Goal: Navigation & Orientation: Find specific page/section

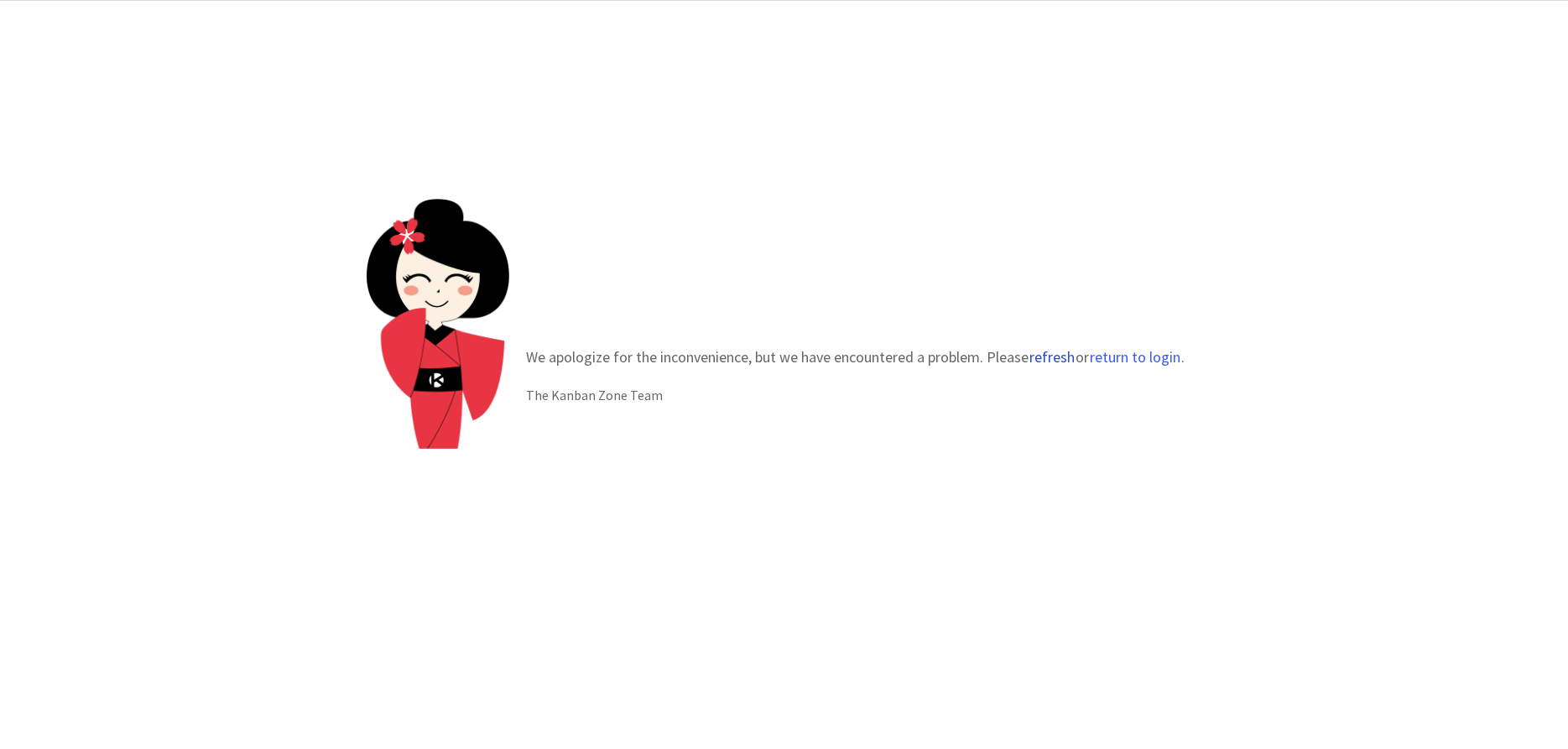
click at [1065, 355] on button "refresh" at bounding box center [1052, 357] width 47 height 17
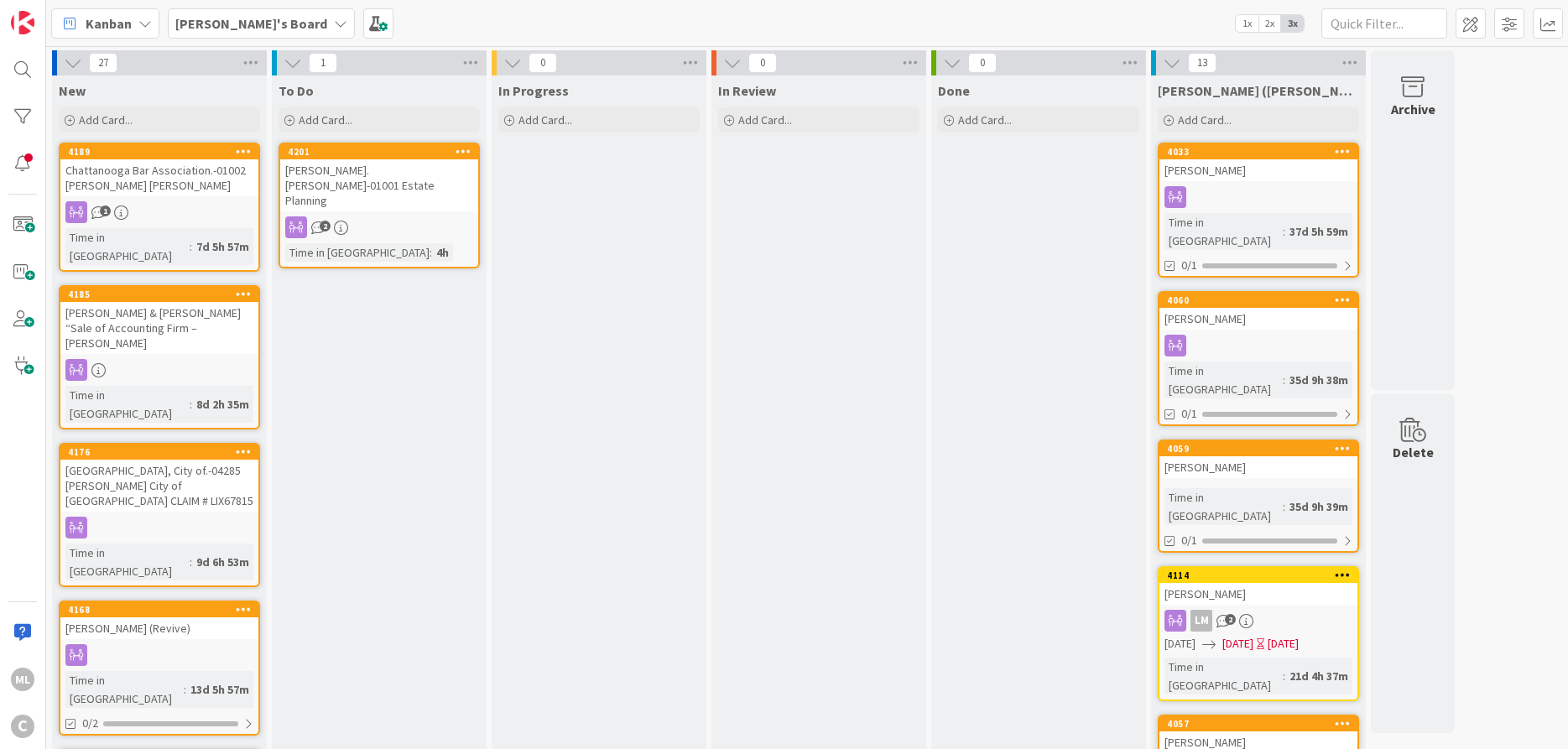
click at [231, 25] on b "[PERSON_NAME]'s Board" at bounding box center [251, 24] width 152 height 17
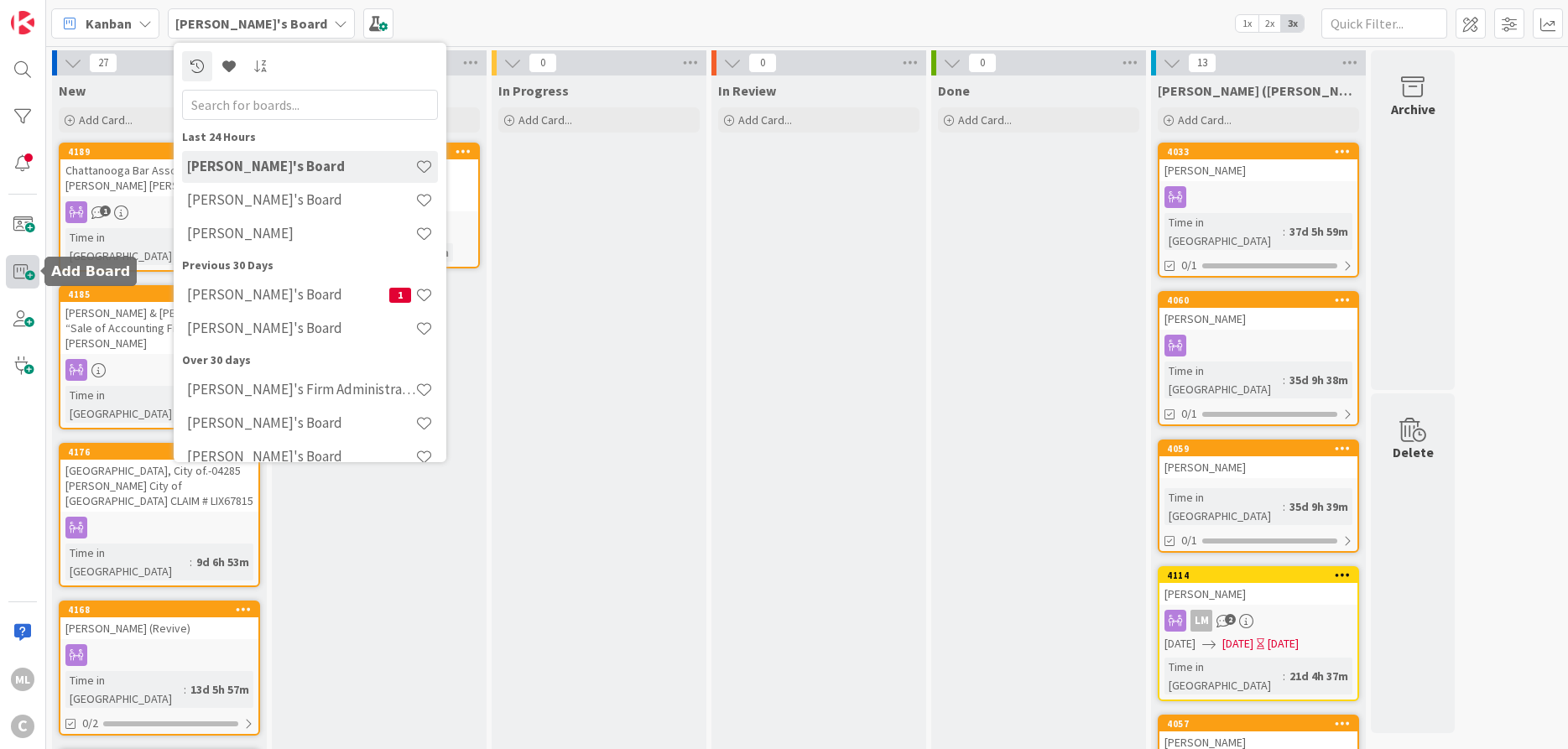
click at [22, 270] on span at bounding box center [22, 271] width 34 height 34
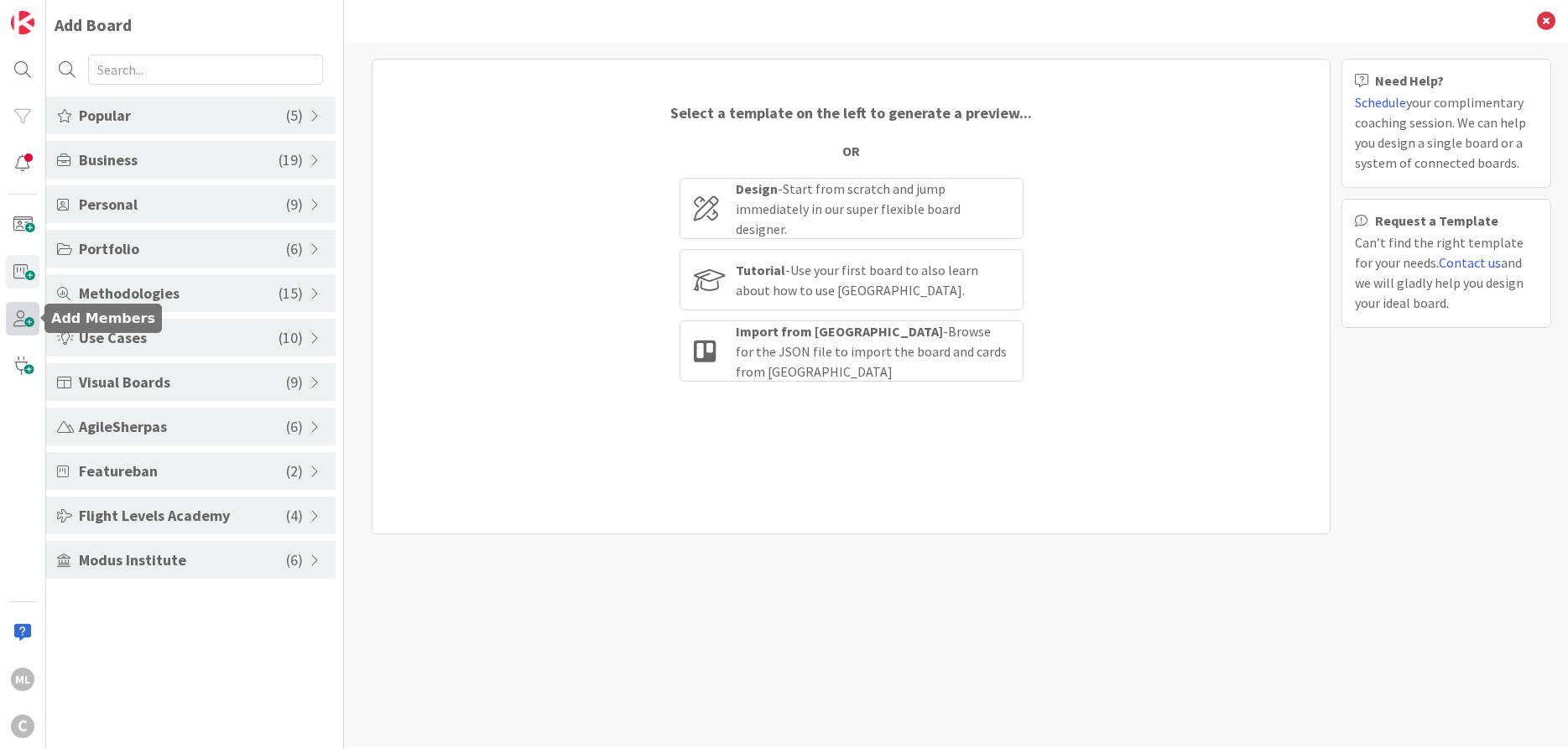
click at [23, 325] on span at bounding box center [22, 318] width 34 height 34
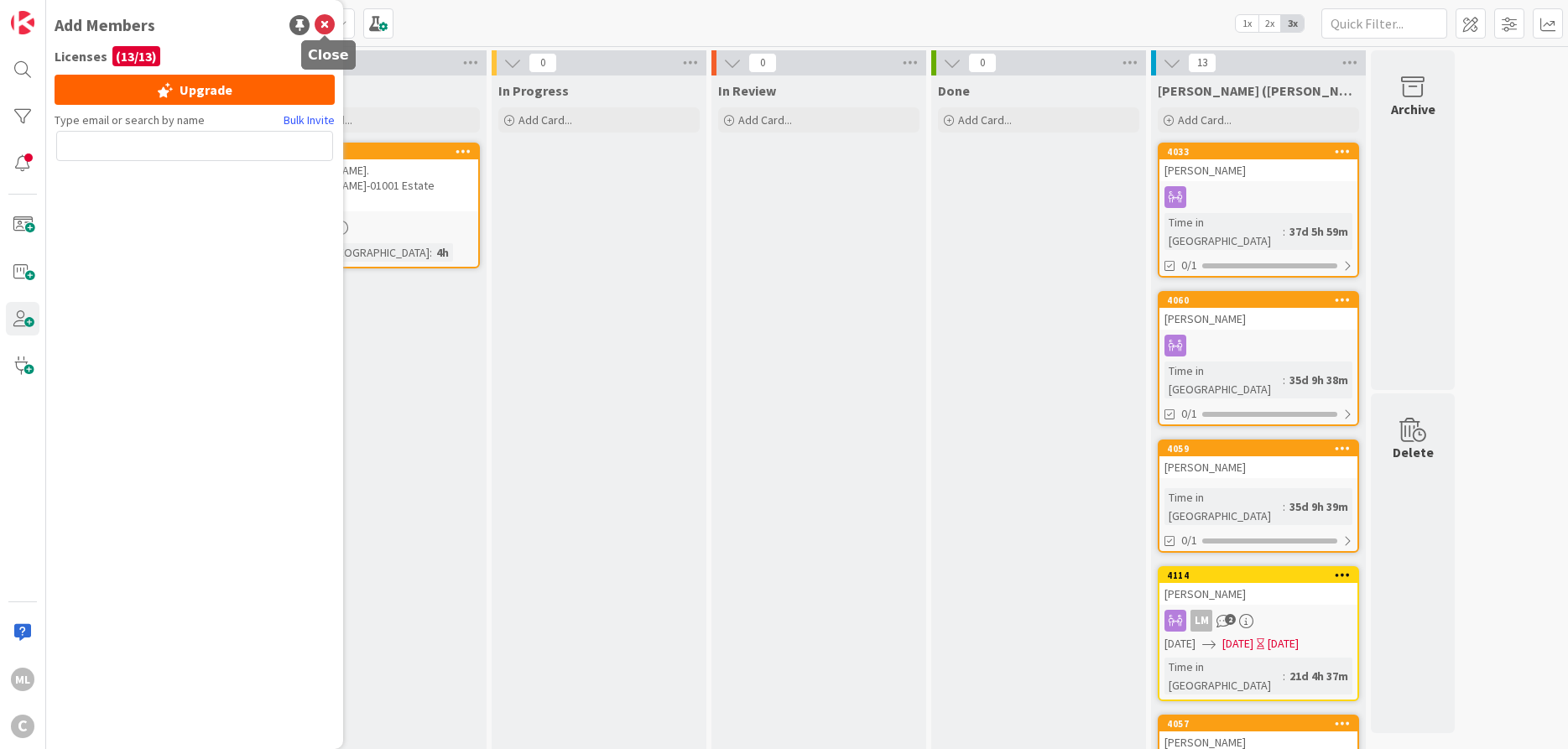
click at [328, 29] on icon at bounding box center [325, 25] width 20 height 20
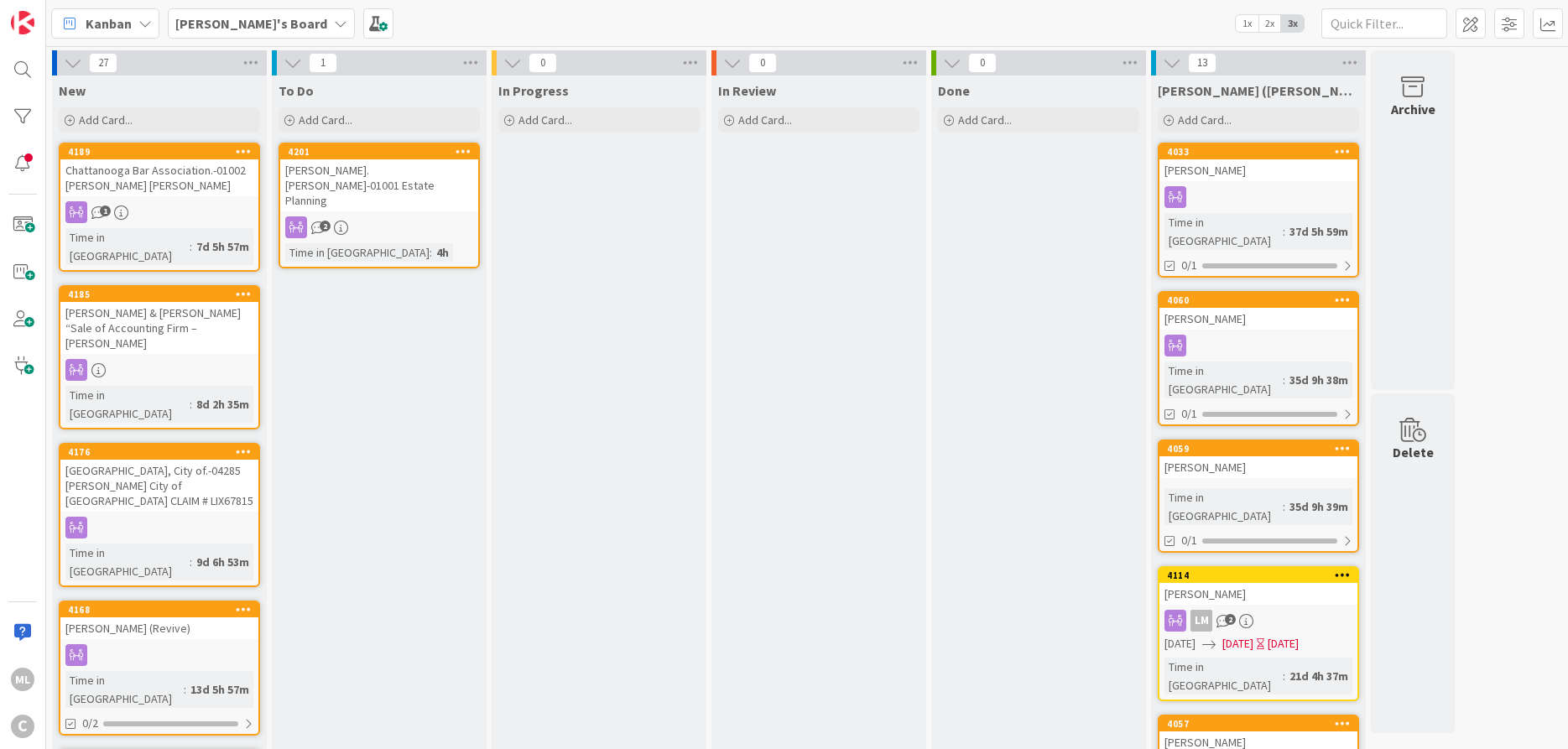
click at [334, 18] on icon at bounding box center [341, 24] width 13 height 13
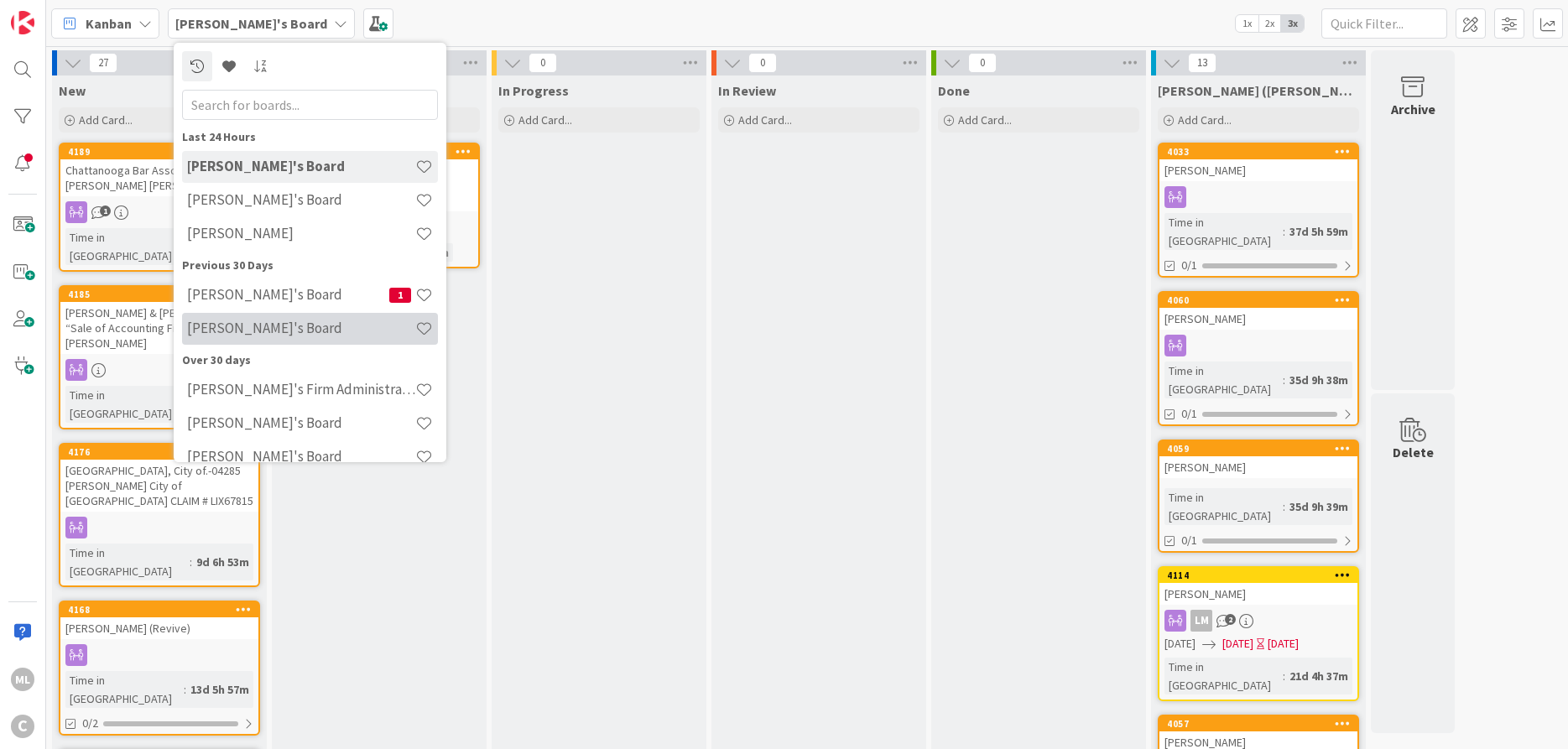
scroll to position [21, 0]
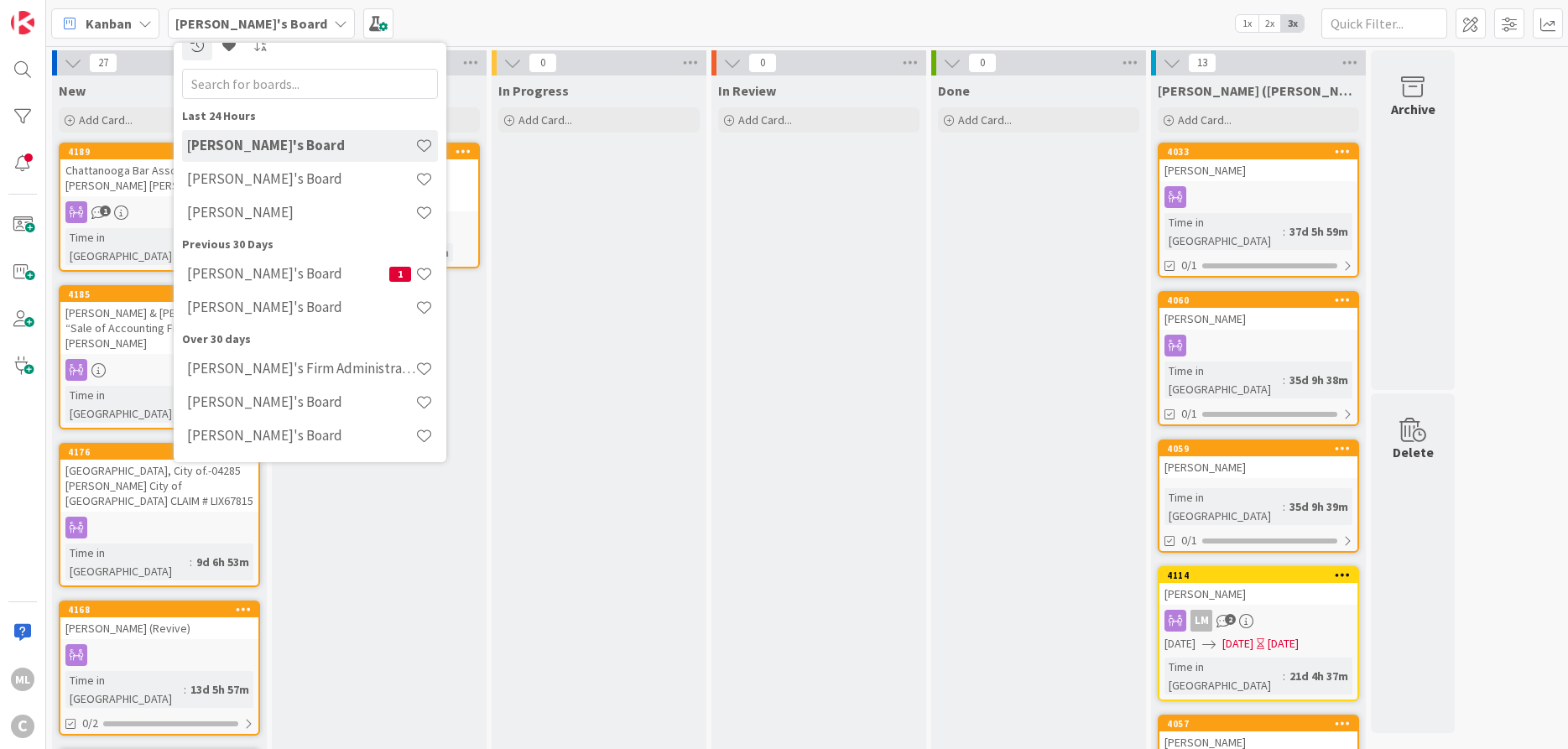
click at [398, 12] on div "Kanban Mark's Board Last 24 Hours Mark's Board Amber's Board Lee Mangum Previou…" at bounding box center [807, 23] width 1522 height 46
